Goal: Information Seeking & Learning: Learn about a topic

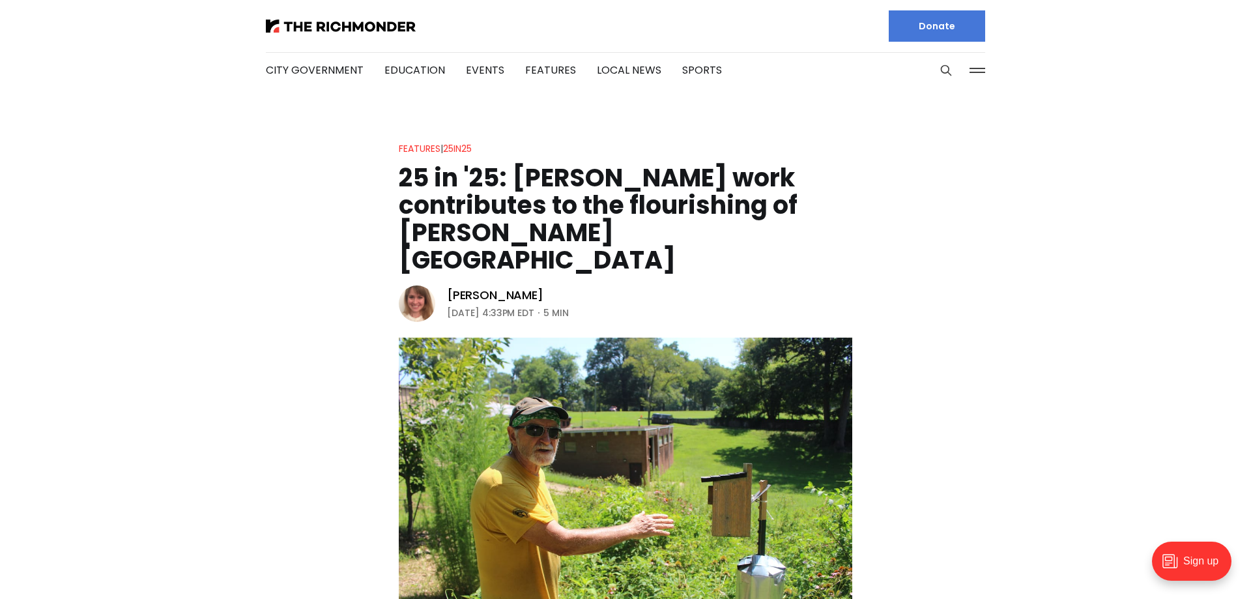
click at [341, 35] on div at bounding box center [440, 26] width 349 height 52
click at [343, 29] on img at bounding box center [341, 26] width 150 height 13
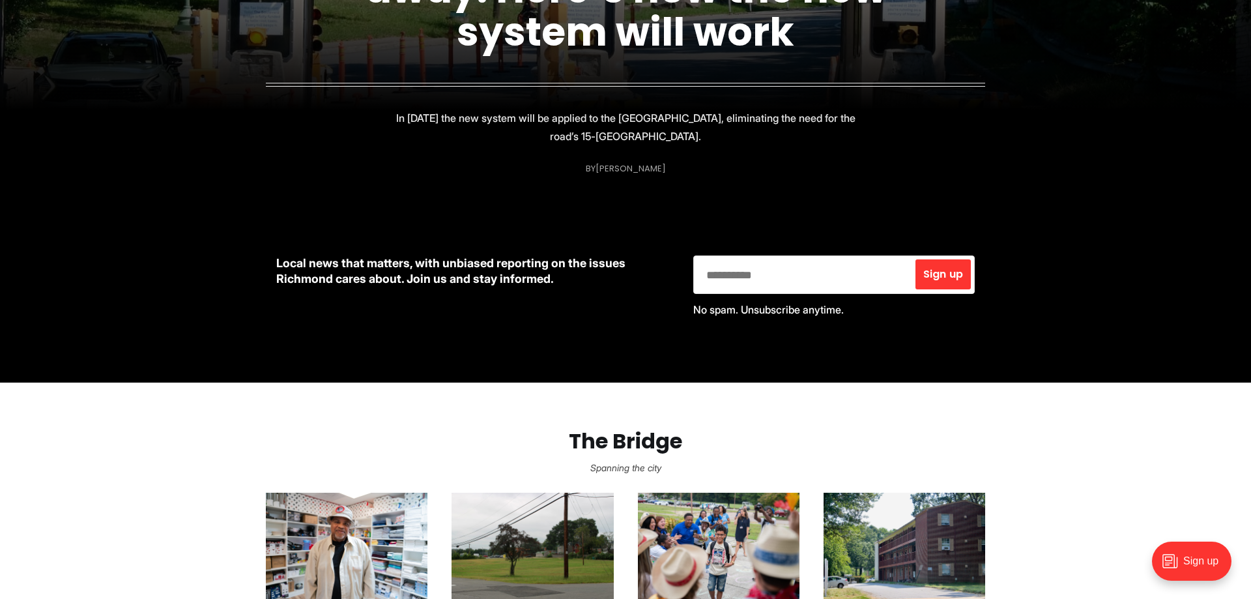
scroll to position [216, 0]
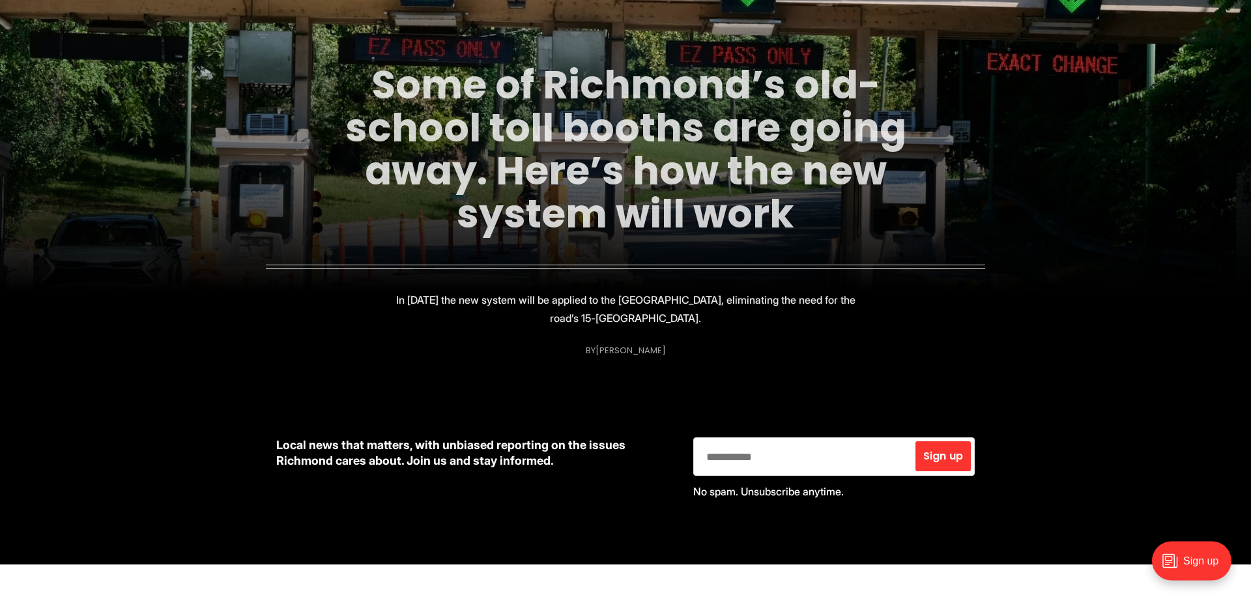
click at [623, 113] on link "Some of Richmond’s old-school toll booths are going away. Here’s how the new sy…" at bounding box center [625, 150] width 561 height 184
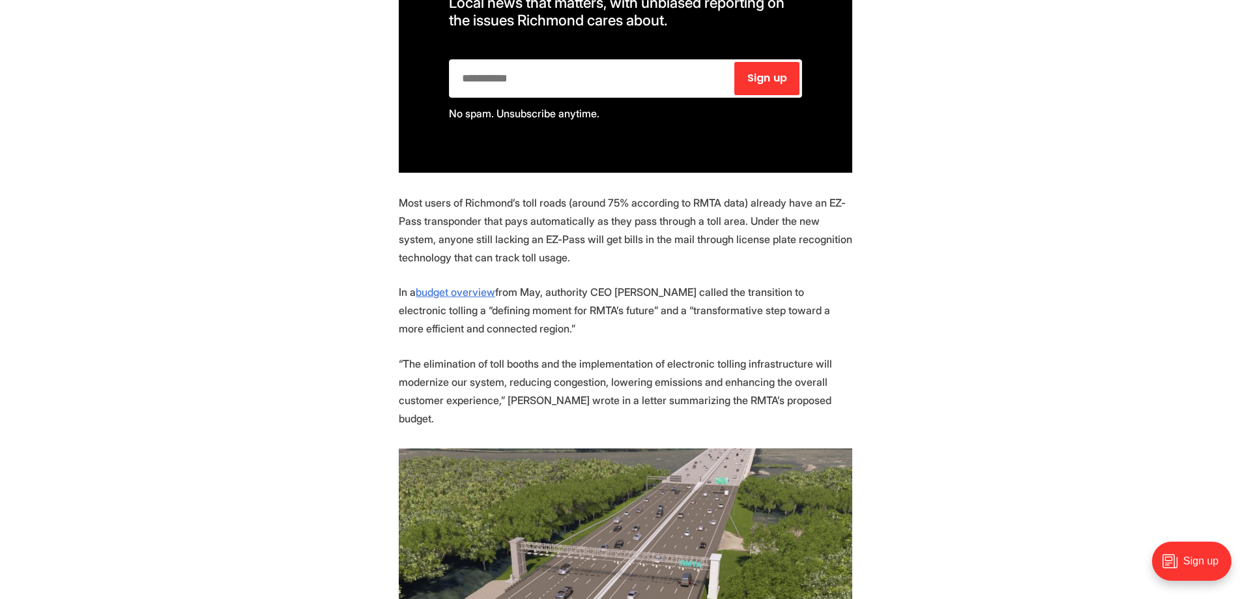
scroll to position [980, 0]
